Goal: Check status: Check status

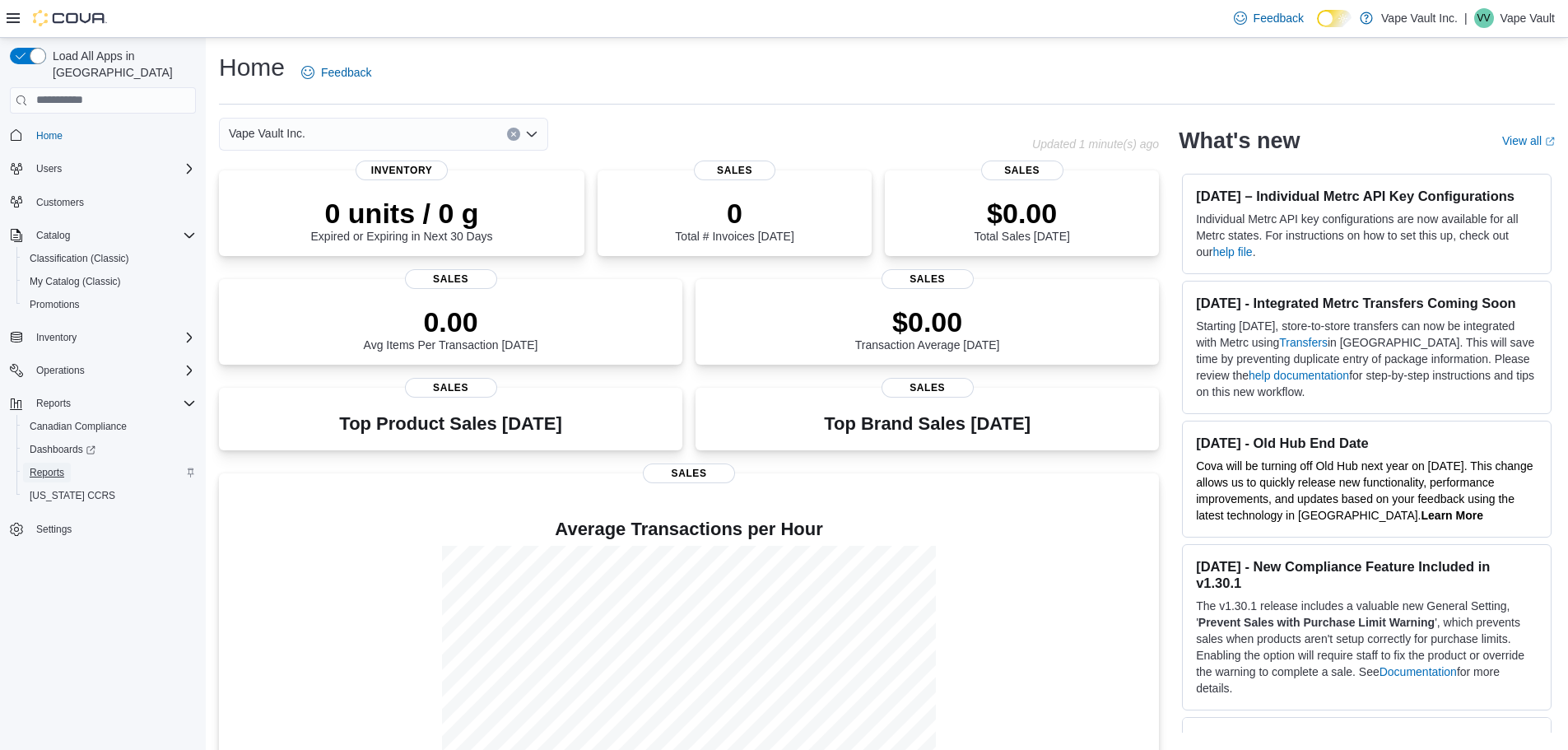
click at [49, 466] on span "Reports" at bounding box center [47, 473] width 34 height 13
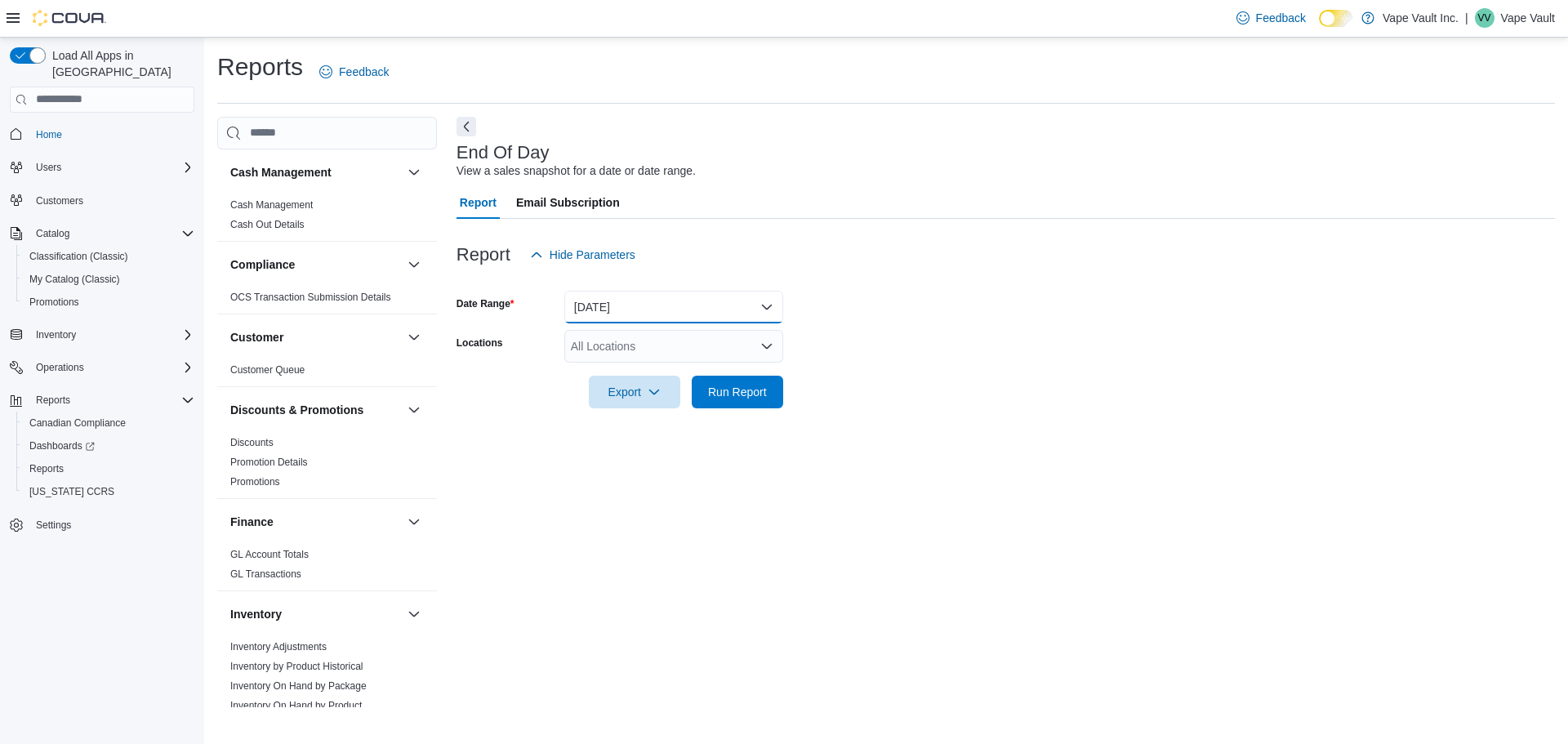
click at [630, 317] on button "[DATE]" at bounding box center [674, 307] width 219 height 32
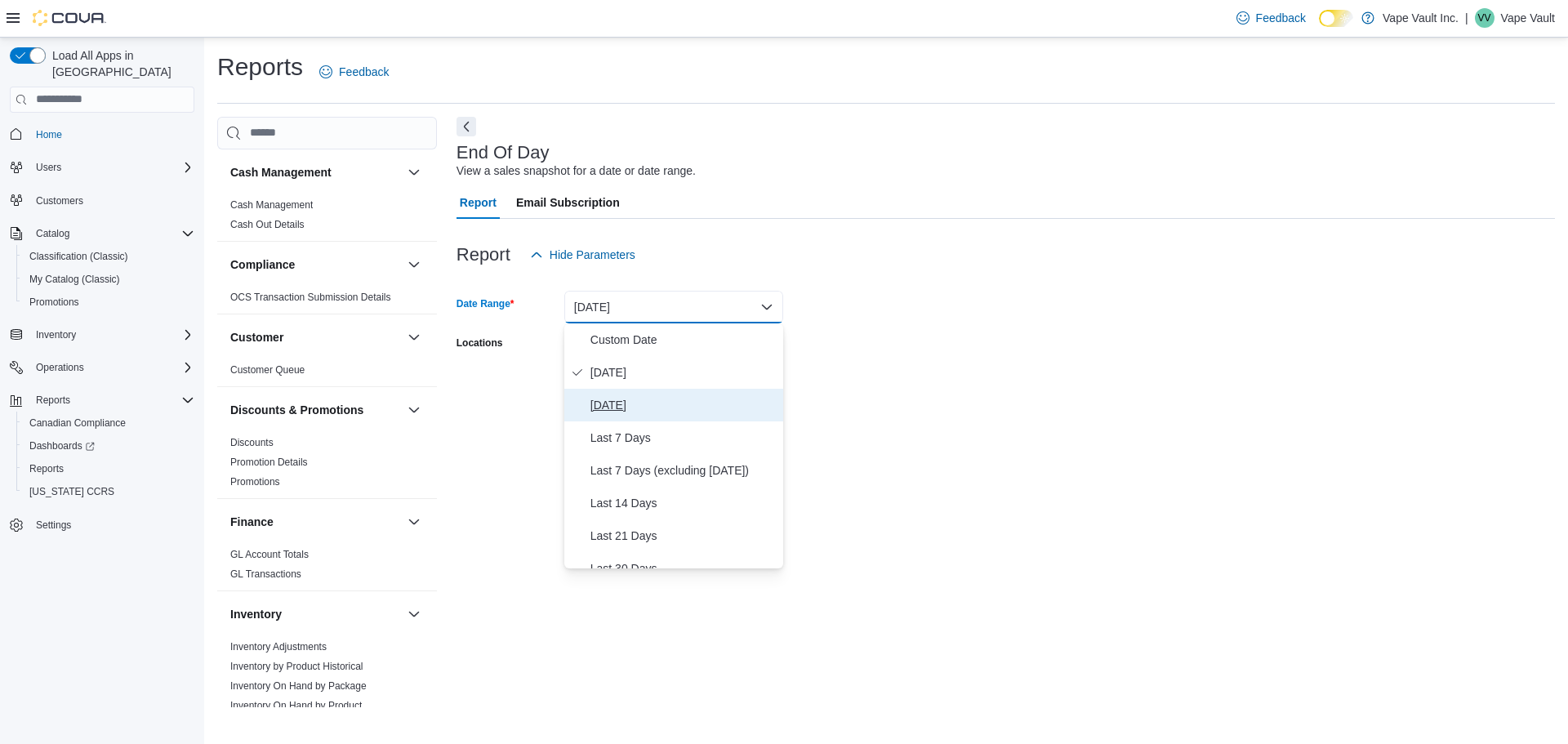
click at [622, 402] on span "[DATE]" at bounding box center [683, 405] width 187 height 20
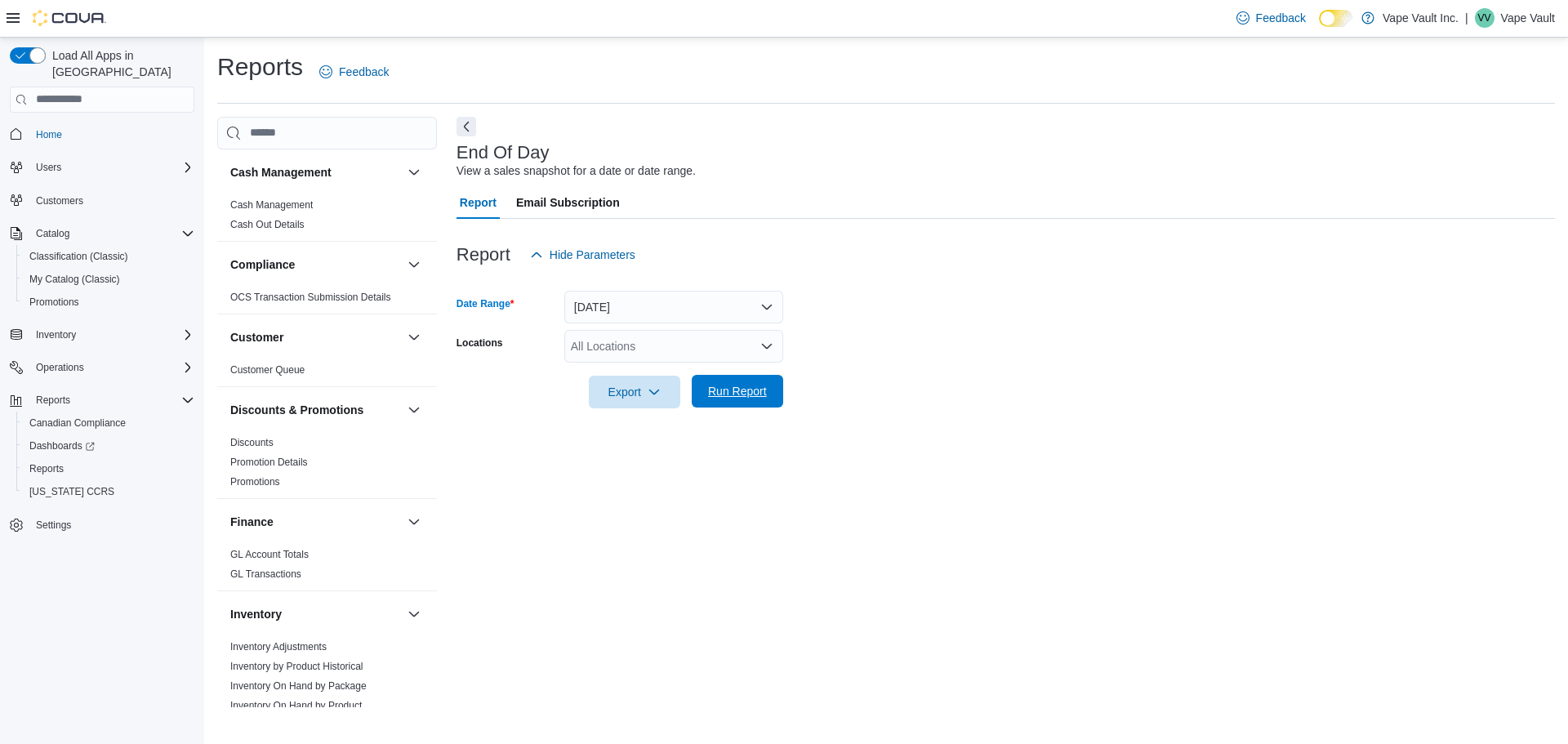
click at [724, 401] on span "Run Report" at bounding box center [737, 391] width 72 height 32
